Goal: Transaction & Acquisition: Purchase product/service

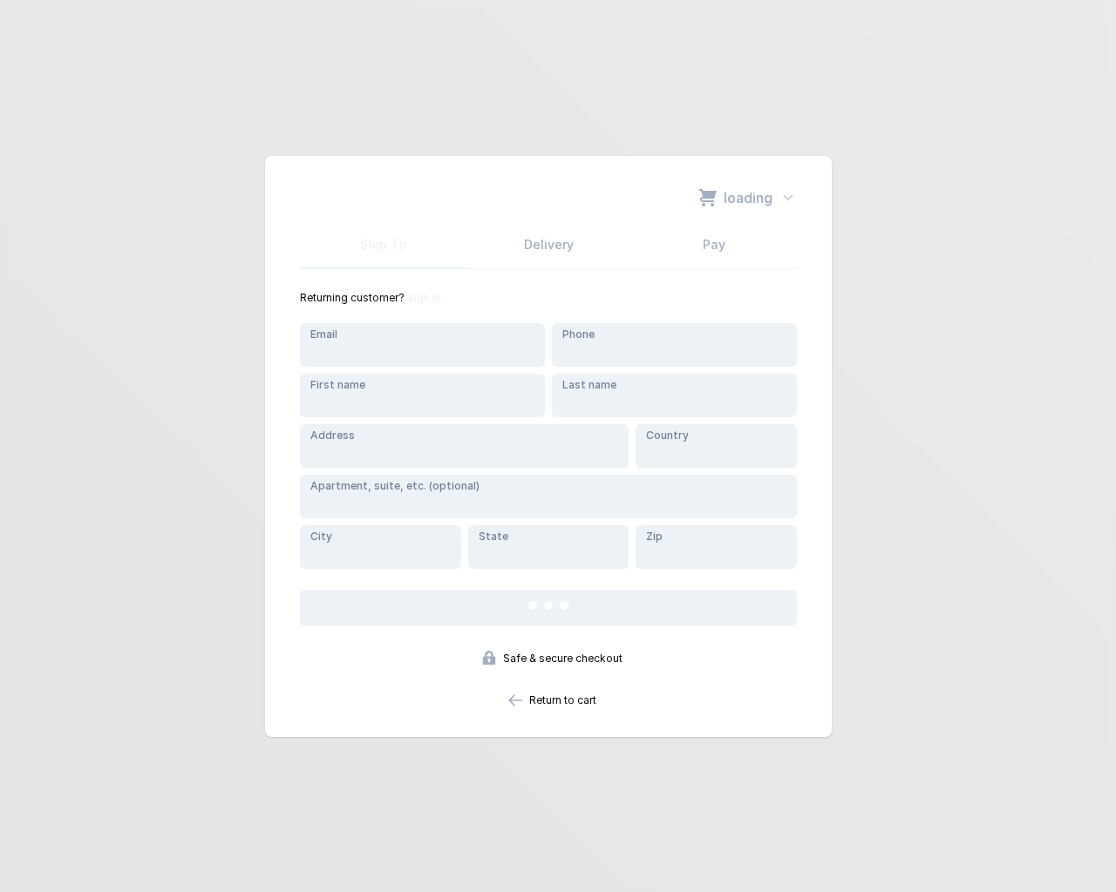
type input "[EMAIL_ADDRESS][DOMAIN_NAME]"
type input "[STREET_ADDRESS]"
type input "RDFYjolf"
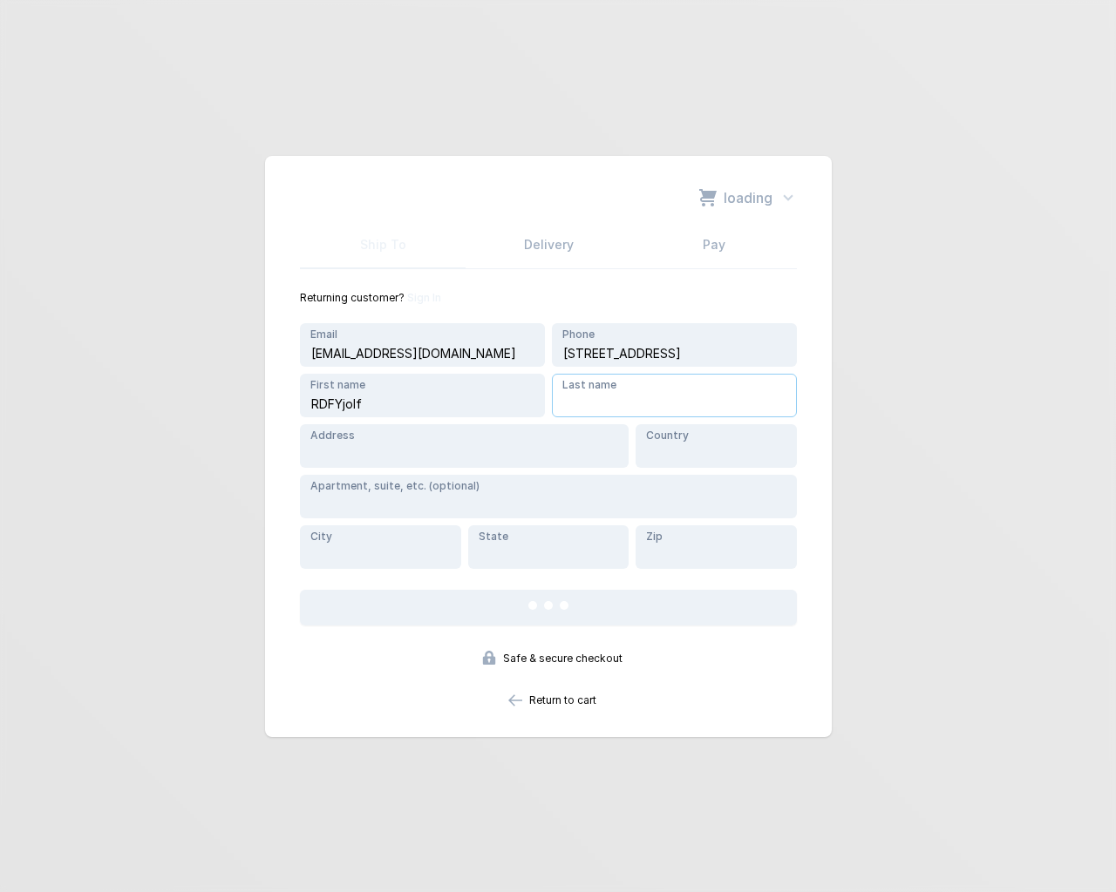
type input "RDFYjolf"
type input "e"
type input "[STREET_ADDRESS]"
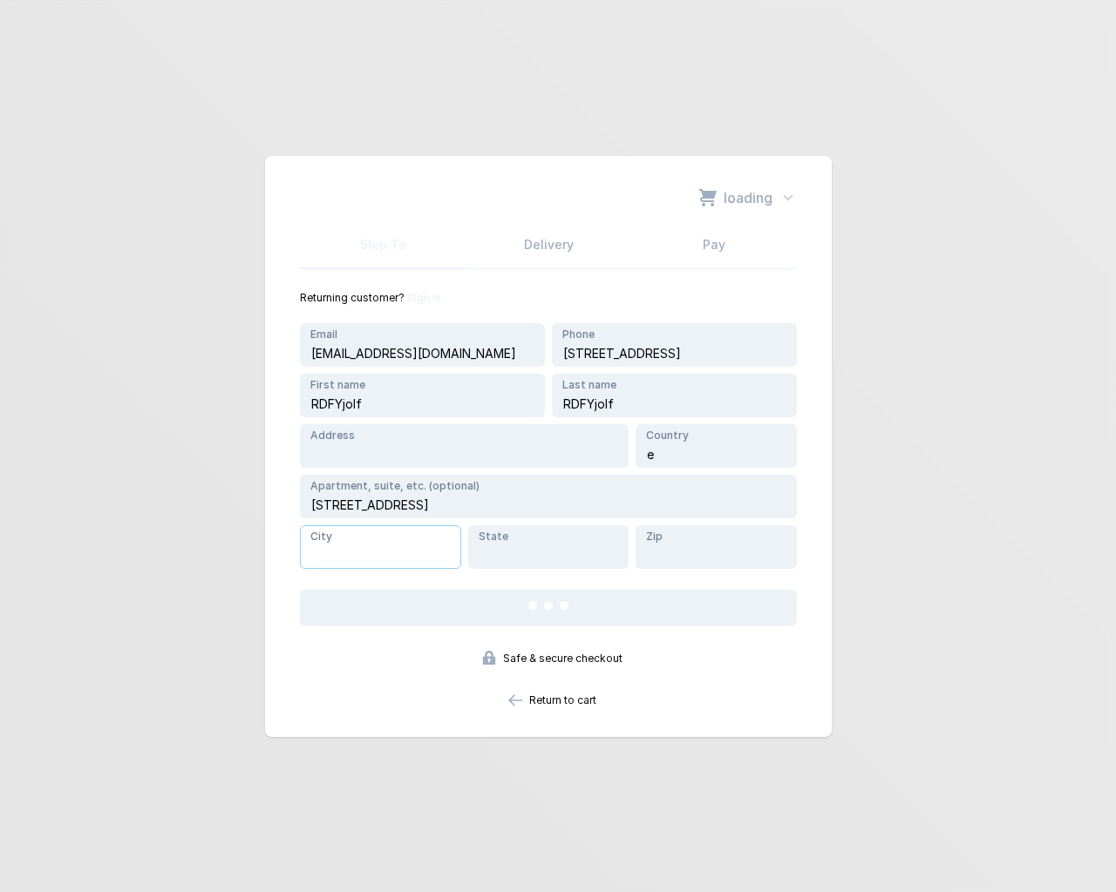
type input "[STREET_ADDRESS]"
type input "e"
type input "3137 Laguna Street"
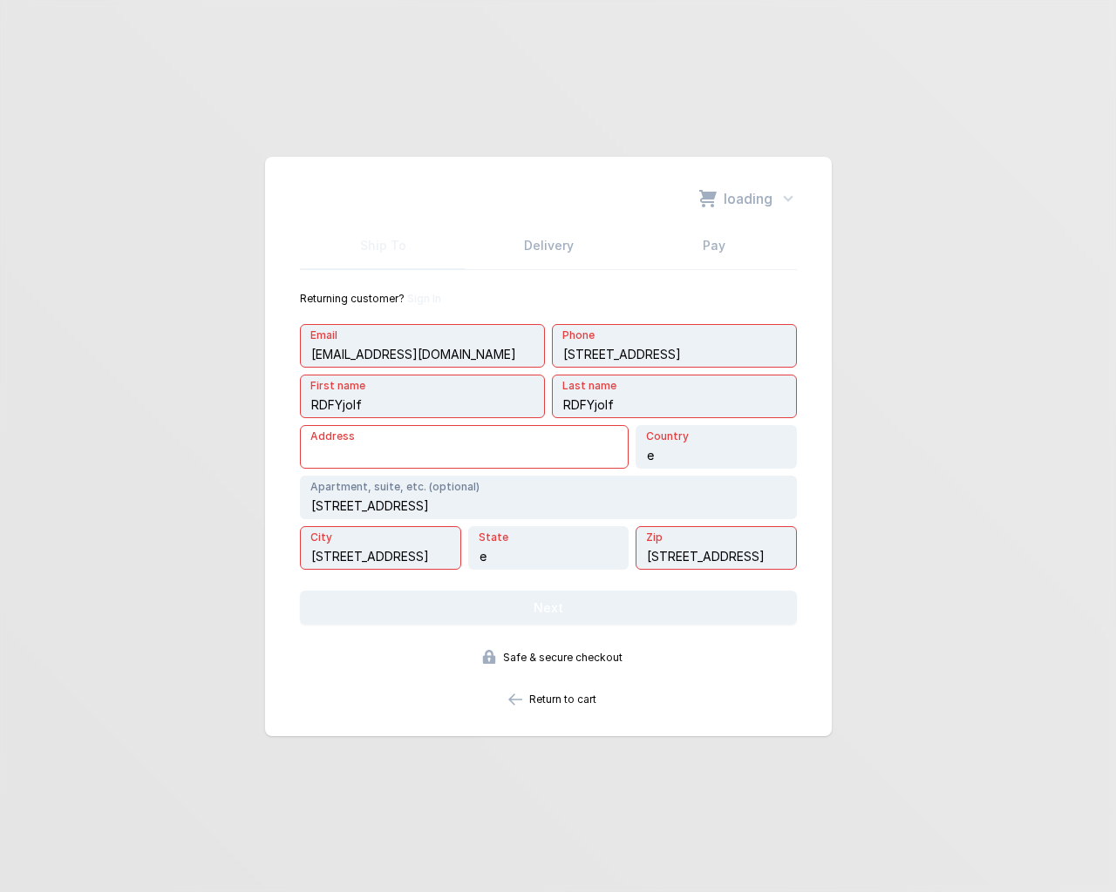
type input "3137 Laguna Street"
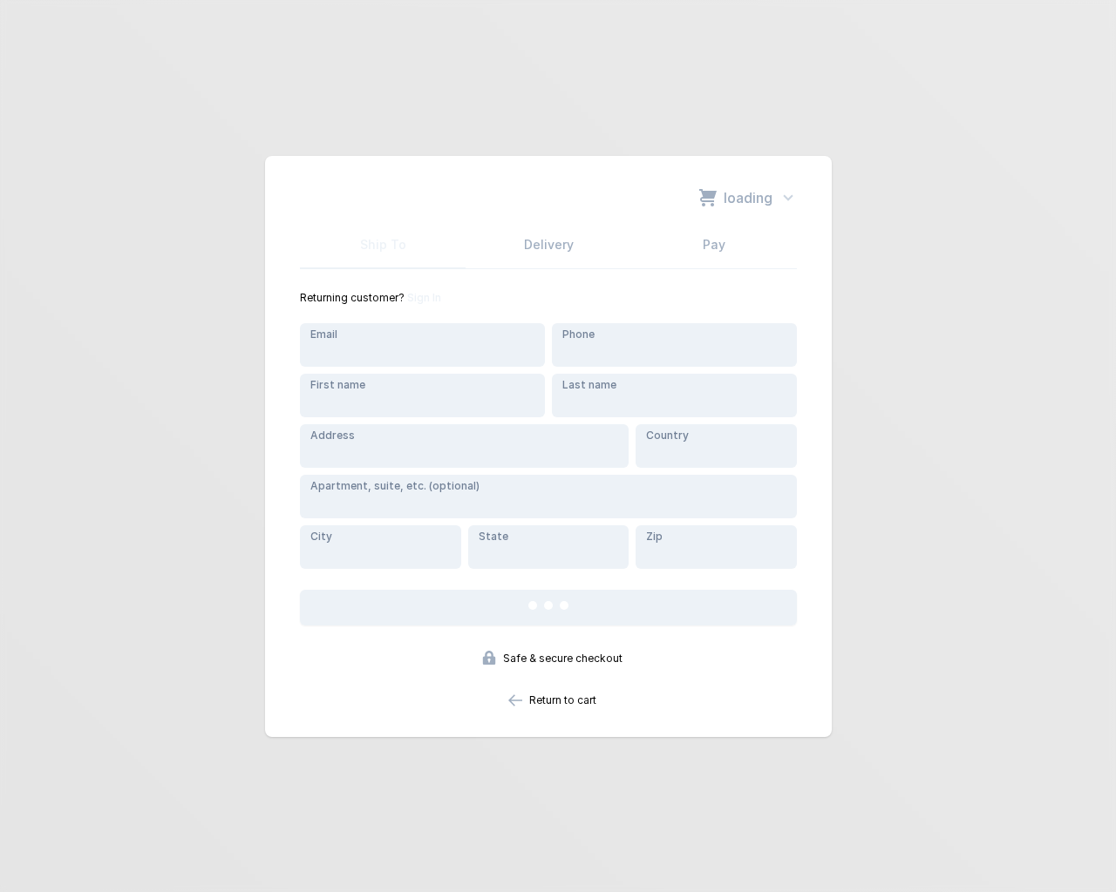
type input "3137 Laguna Street"
type input "[EMAIL_ADDRESS][DOMAIN_NAME]"
type input "[STREET_ADDRESS]"
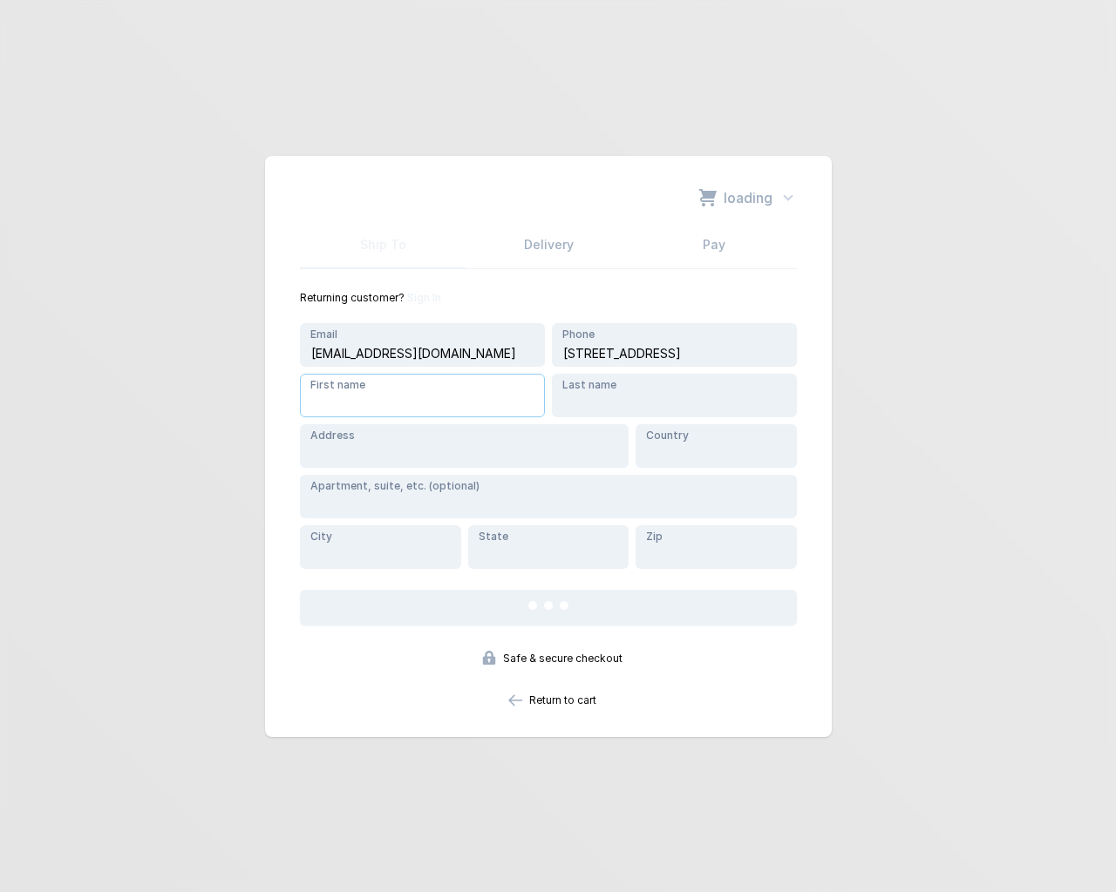
type input "RDFYjolf"
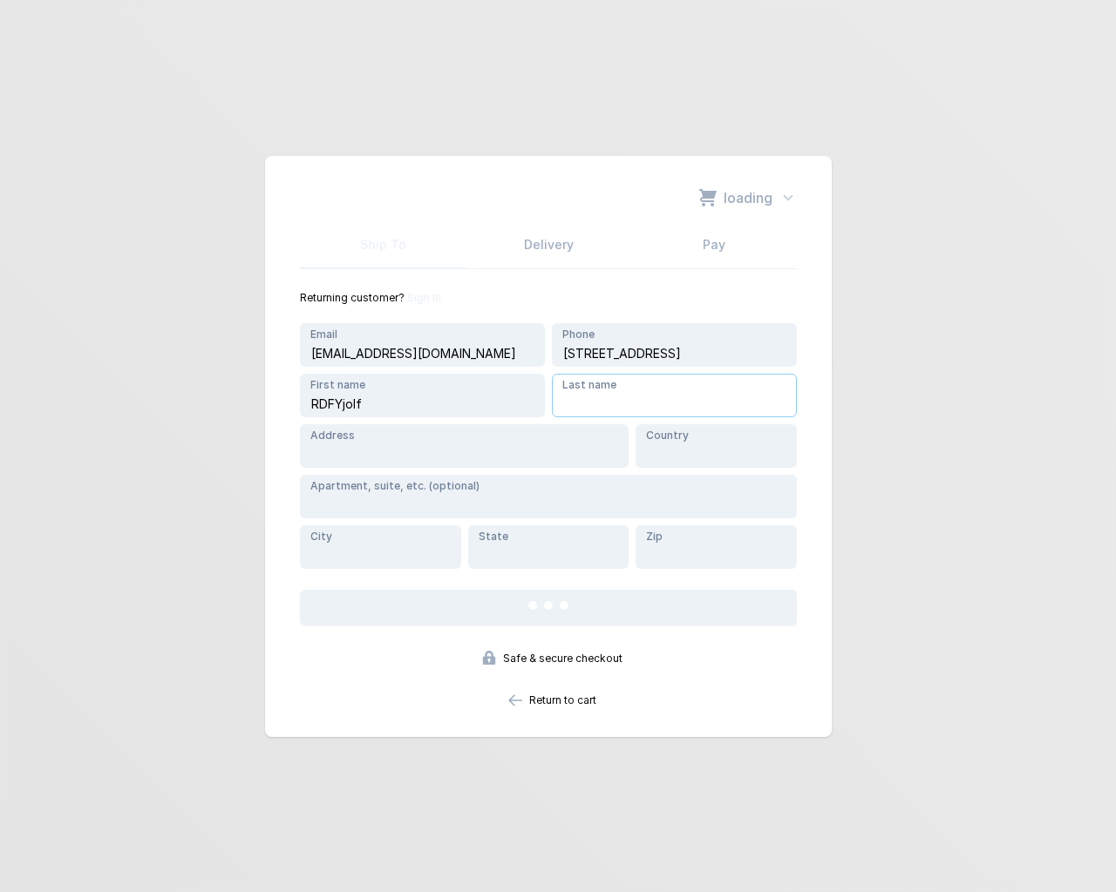
type input "RDFYjolf"
type input "e"
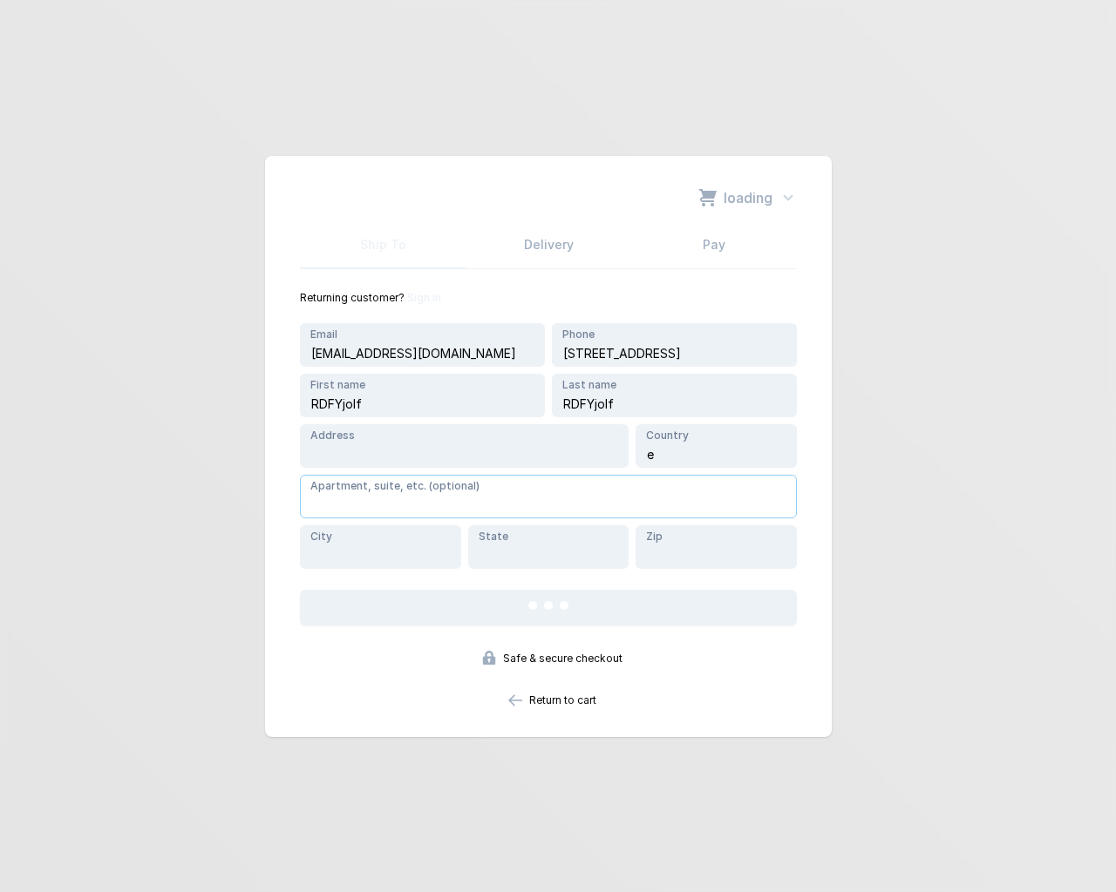
type input "[STREET_ADDRESS]"
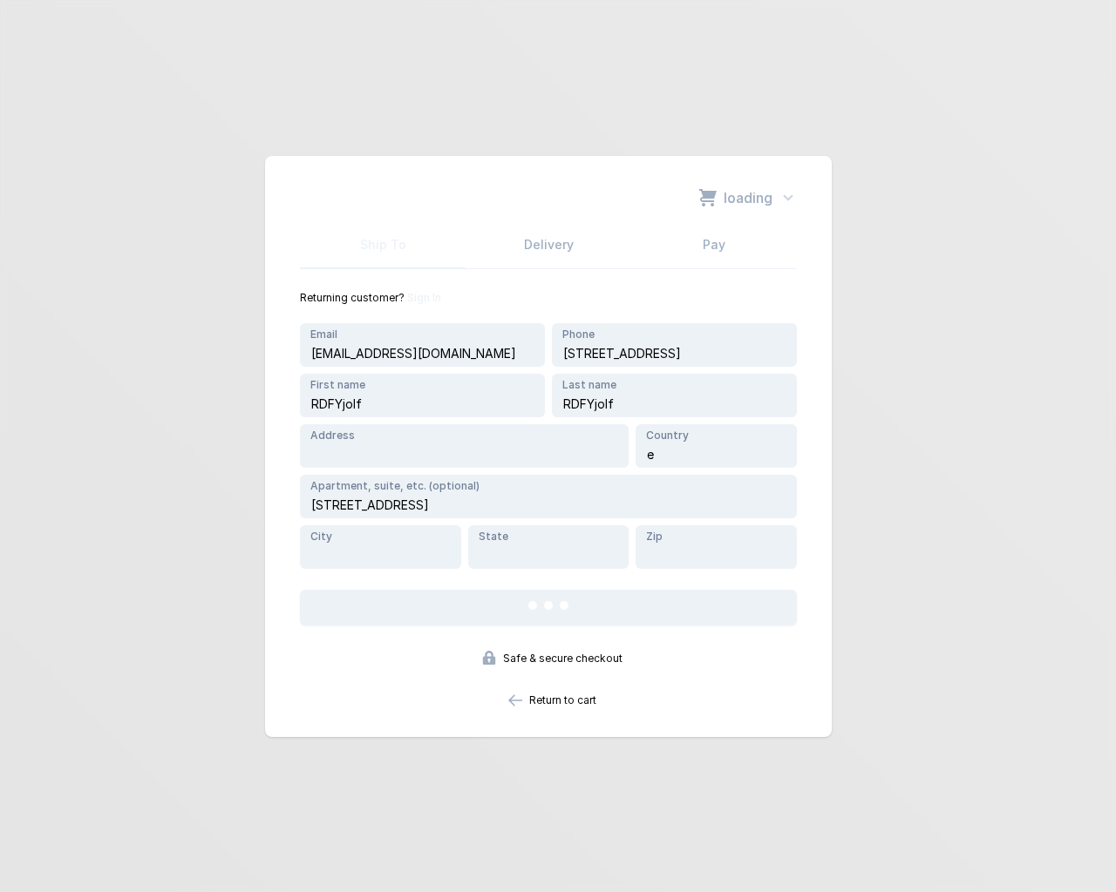
type input "[STREET_ADDRESS]"
type input "e"
type input "[STREET_ADDRESS]"
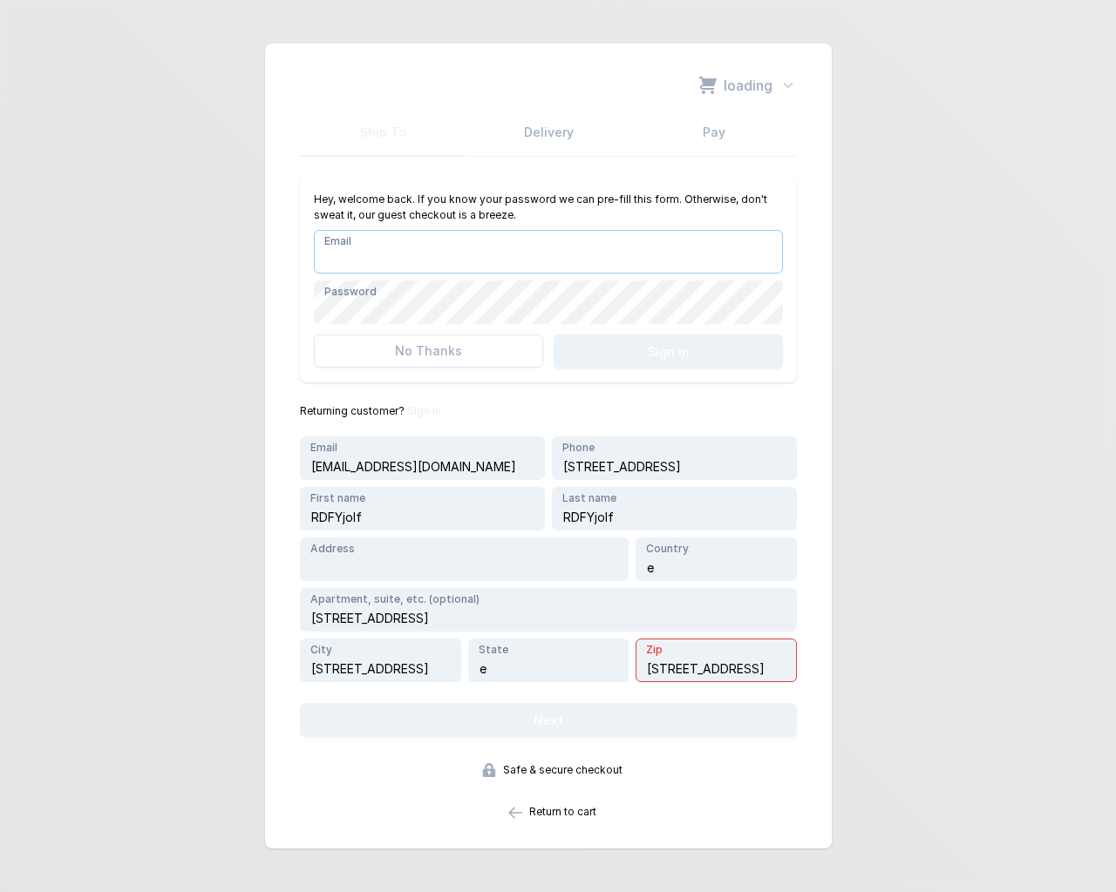
type input "[EMAIL_ADDRESS][DOMAIN_NAME]"
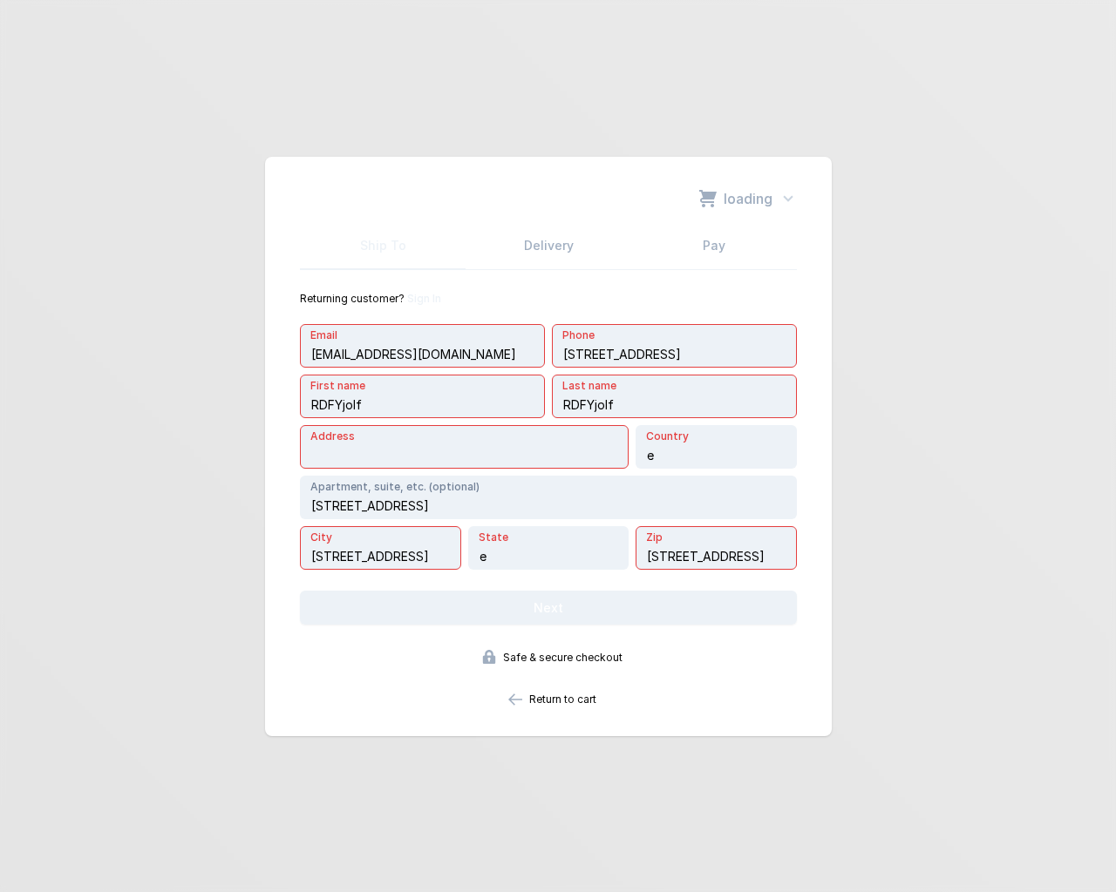
type input "[STREET_ADDRESS]"
